Goal: Transaction & Acquisition: Purchase product/service

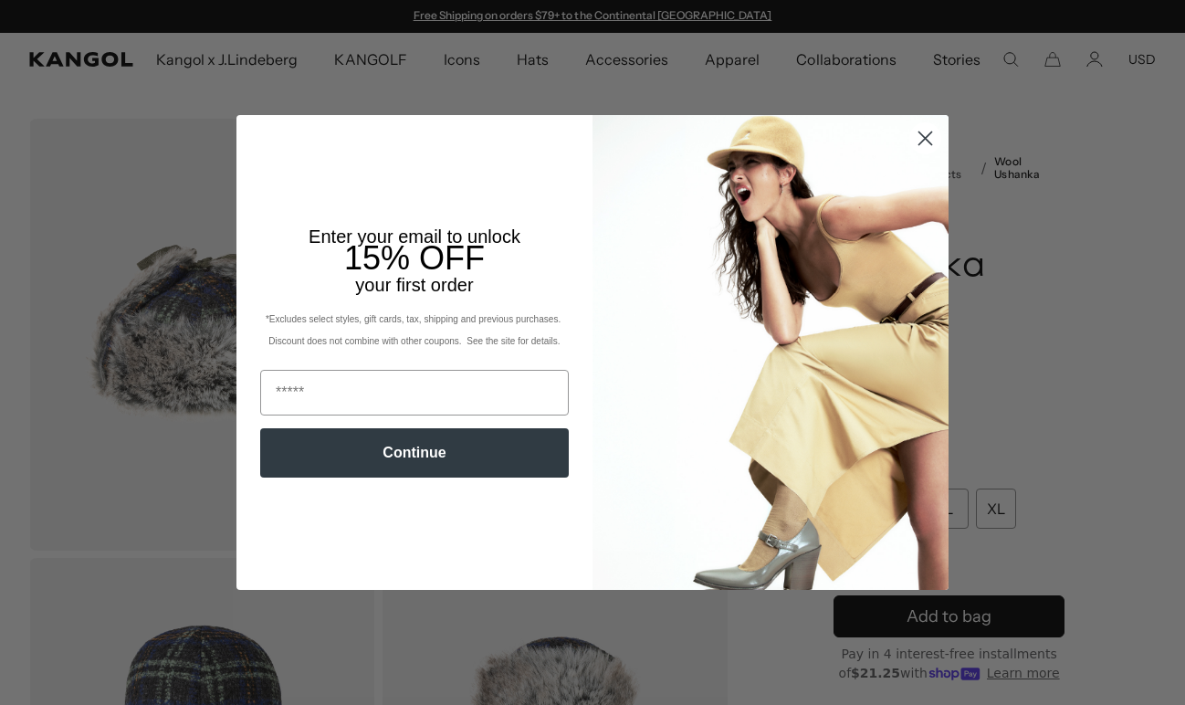
click at [923, 137] on icon "Close dialog" at bounding box center [926, 137] width 13 height 13
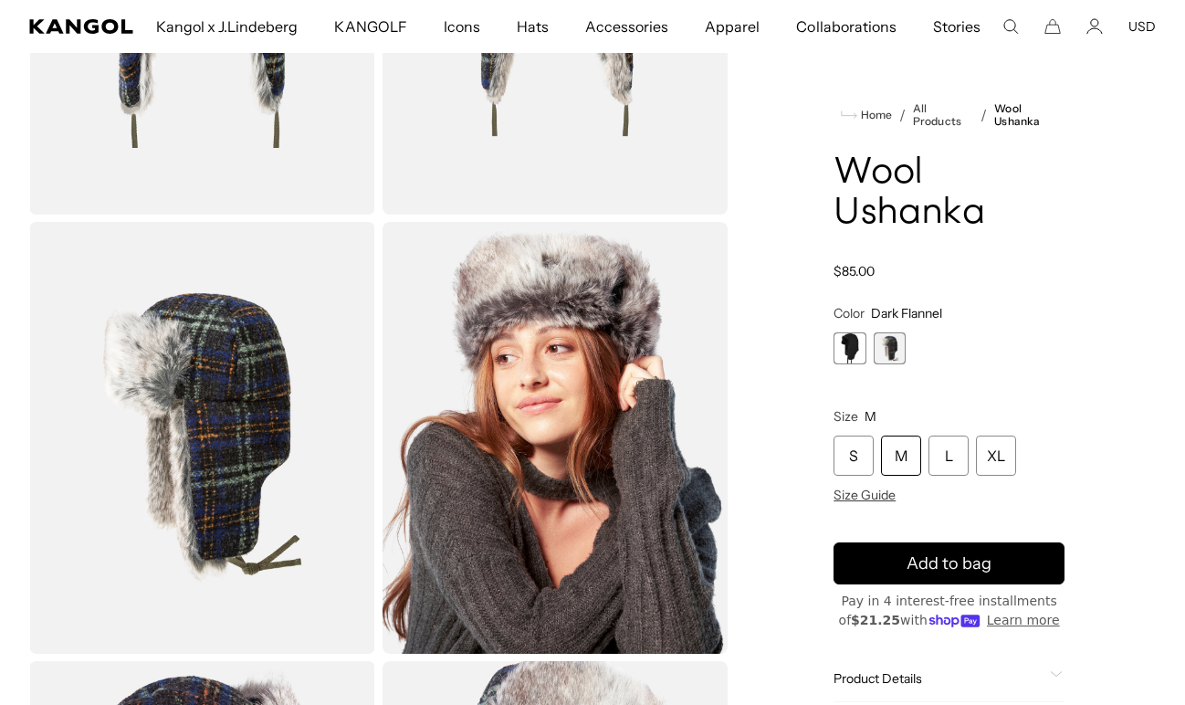
scroll to position [0, 376]
click at [949, 461] on div "L" at bounding box center [949, 456] width 40 height 40
click at [882, 349] on span "2 of 2" at bounding box center [890, 348] width 32 height 32
click at [848, 352] on span "1 of 2" at bounding box center [850, 348] width 32 height 32
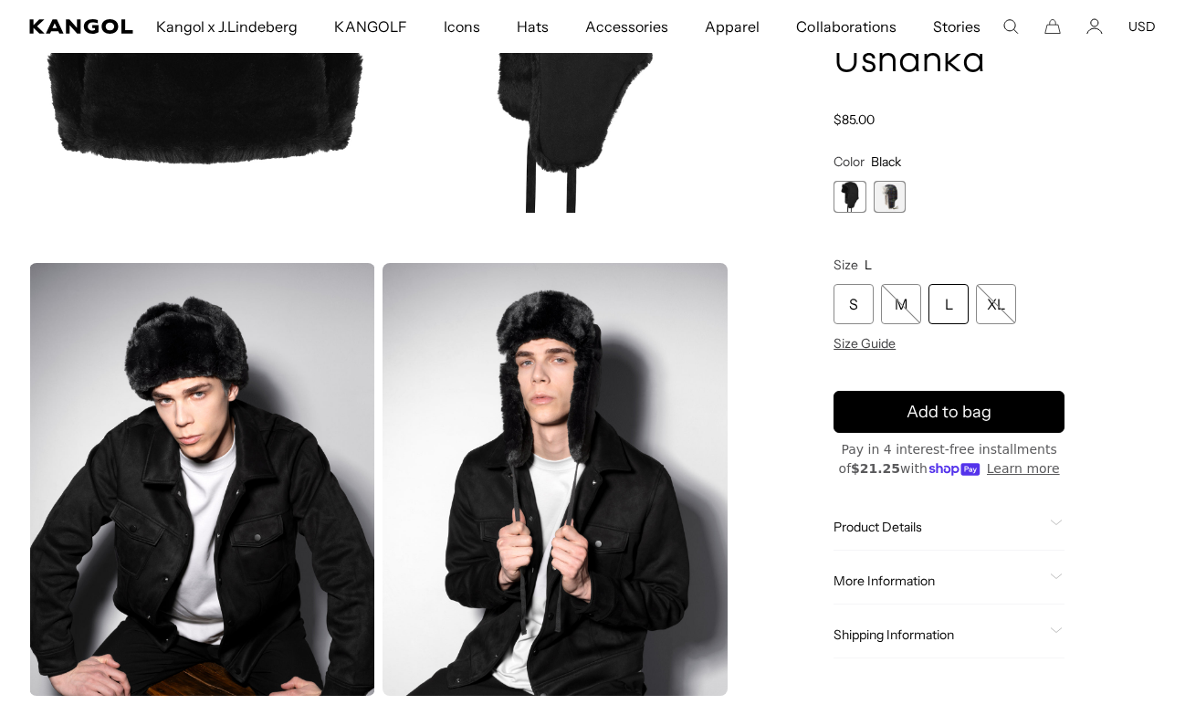
scroll to position [0, 376]
click at [890, 196] on span "2 of 2" at bounding box center [890, 197] width 32 height 32
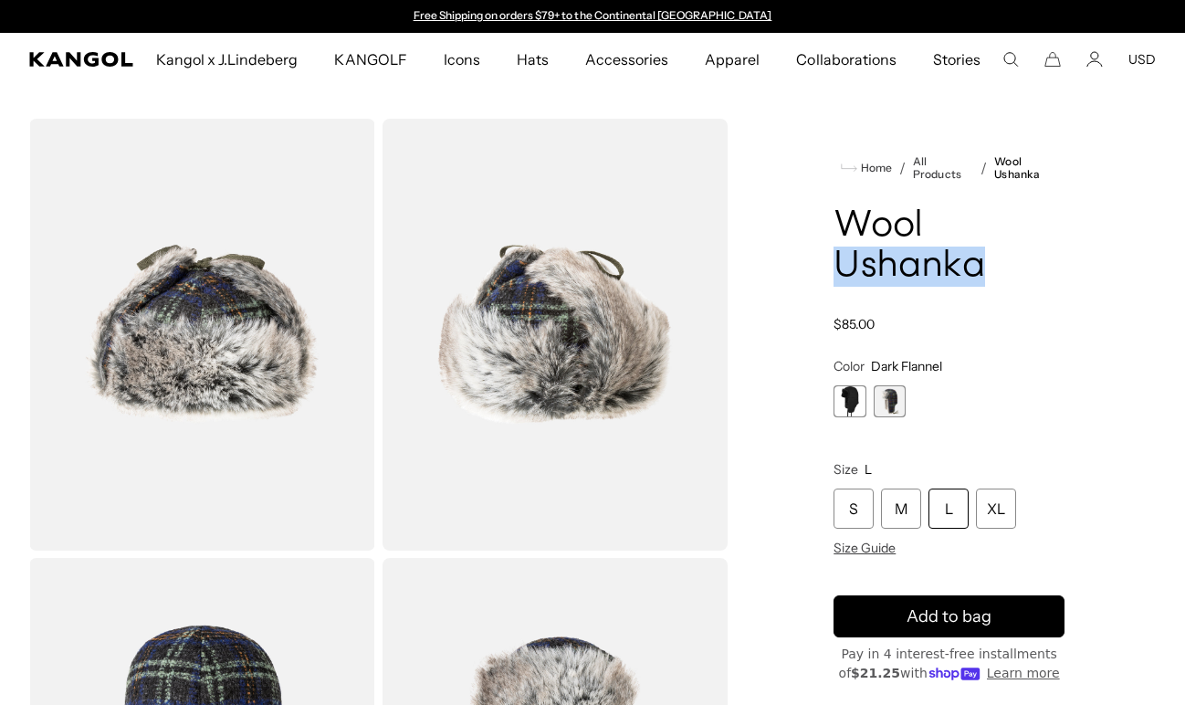
drag, startPoint x: 984, startPoint y: 267, endPoint x: 928, endPoint y: 244, distance: 61.0
click at [928, 244] on h1 "Wool Ushanka" at bounding box center [949, 246] width 231 height 80
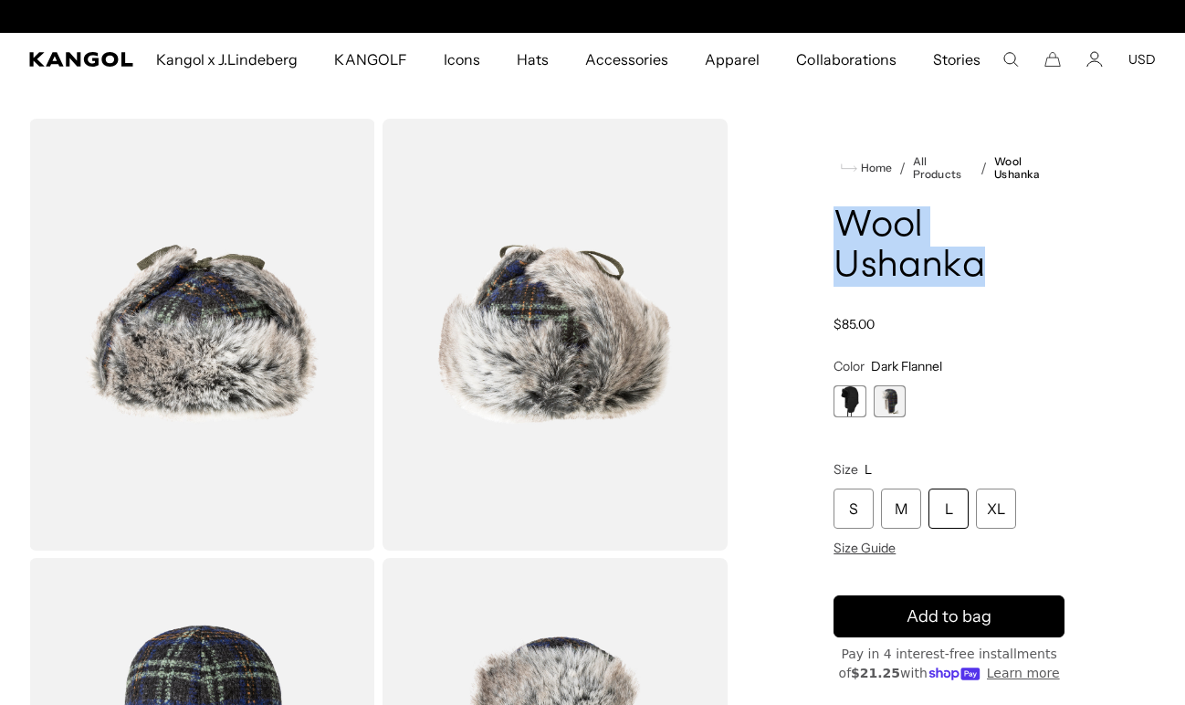
drag, startPoint x: 832, startPoint y: 218, endPoint x: 1005, endPoint y: 261, distance: 178.7
copy h1 "Wool Ushanka"
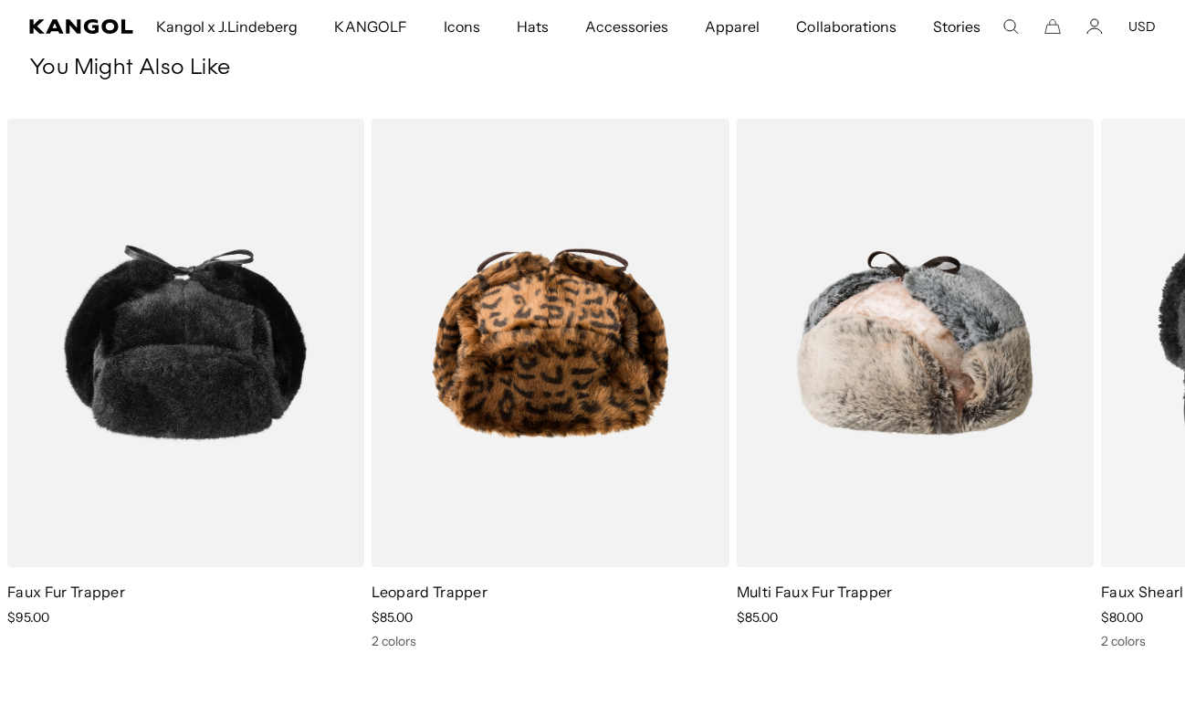
scroll to position [1079, 0]
